Goal: Find specific page/section: Find specific page/section

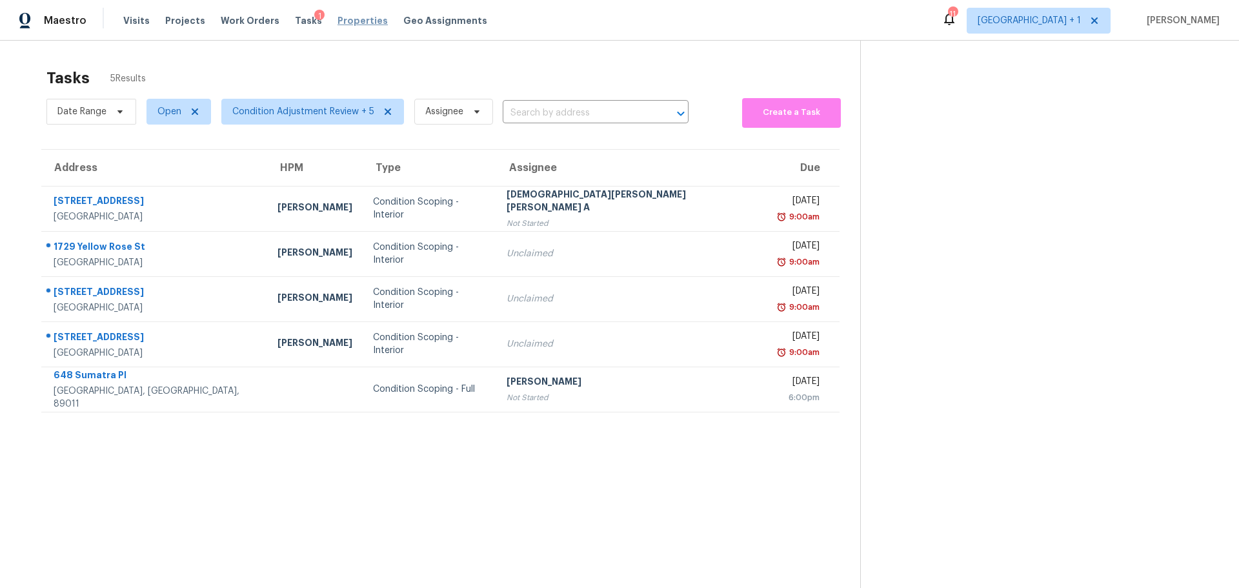
click at [355, 23] on span "Properties" at bounding box center [363, 20] width 50 height 13
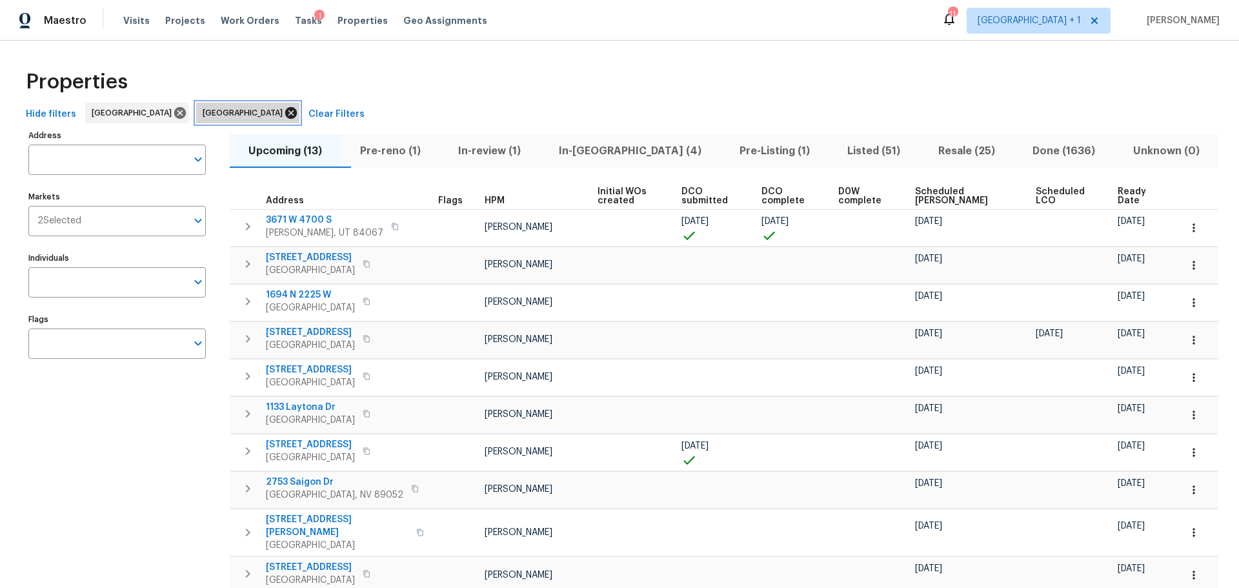
click at [284, 116] on icon at bounding box center [291, 113] width 14 height 14
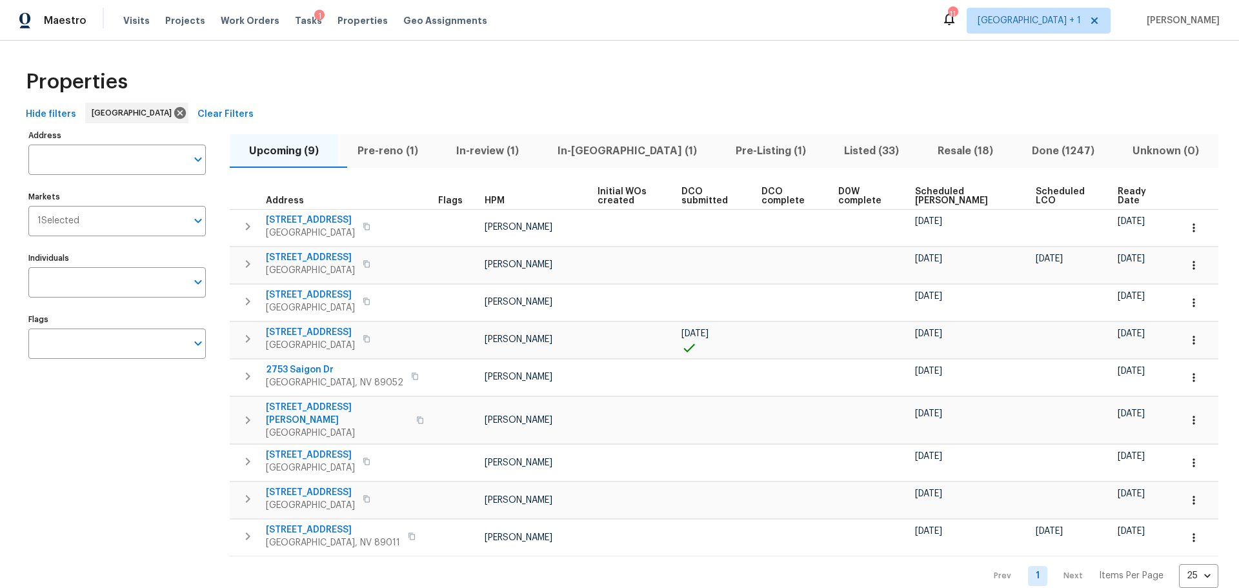
drag, startPoint x: 598, startPoint y: 25, endPoint x: 869, endPoint y: 21, distance: 271.7
click at [869, 21] on div "Maestro Visits Projects Work Orders Tasks 1 Properties Geo Assignments 11 [GEOG…" at bounding box center [619, 20] width 1239 height 41
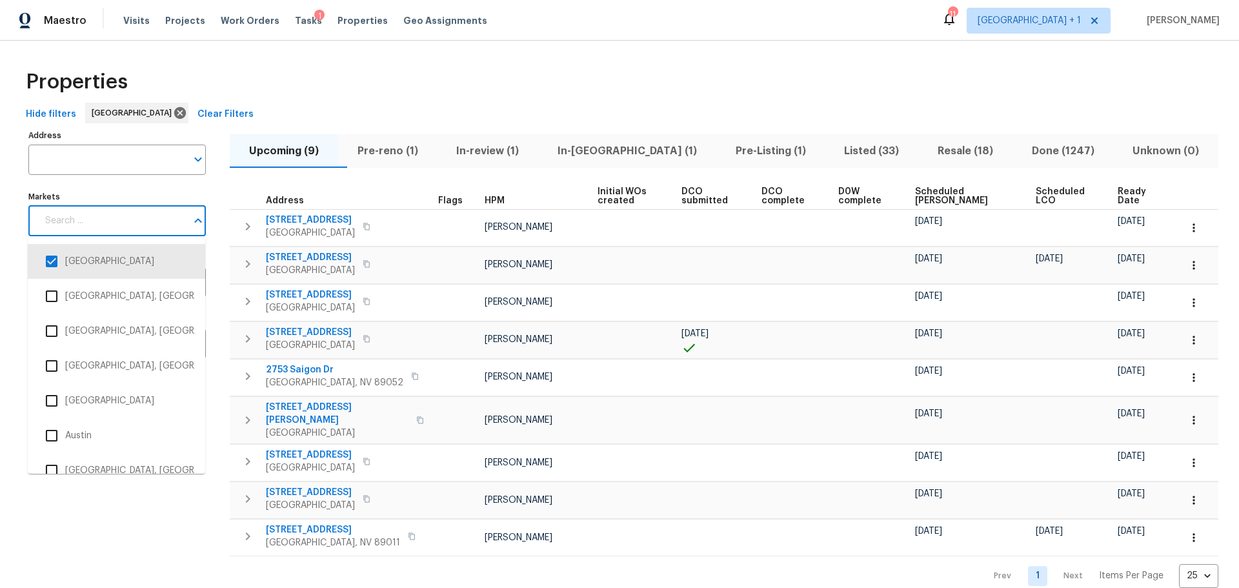
click at [157, 222] on input "Markets" at bounding box center [111, 221] width 149 height 30
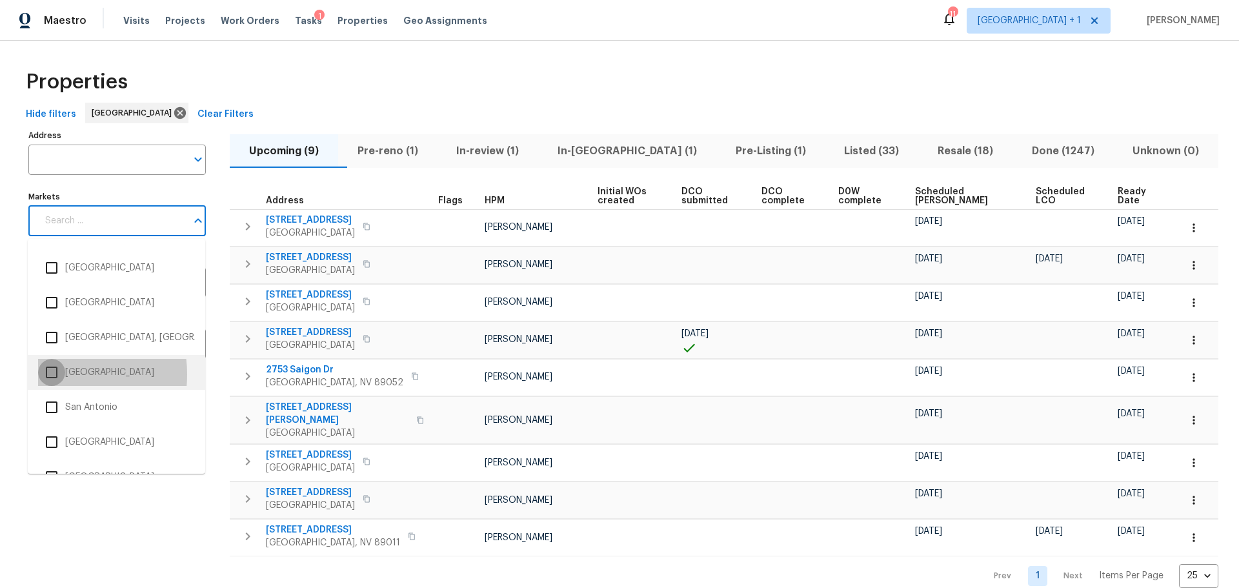
click at [57, 374] on input "checkbox" at bounding box center [51, 372] width 27 height 27
